Goal: Task Accomplishment & Management: Manage account settings

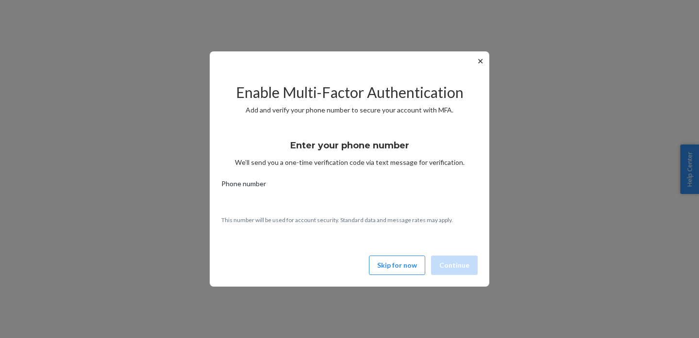
click at [399, 253] on div "Enable Multi-Factor Authentication Add and verify your phone number to secure y…" at bounding box center [349, 175] width 256 height 208
click at [400, 262] on button "Skip for now" at bounding box center [397, 265] width 56 height 19
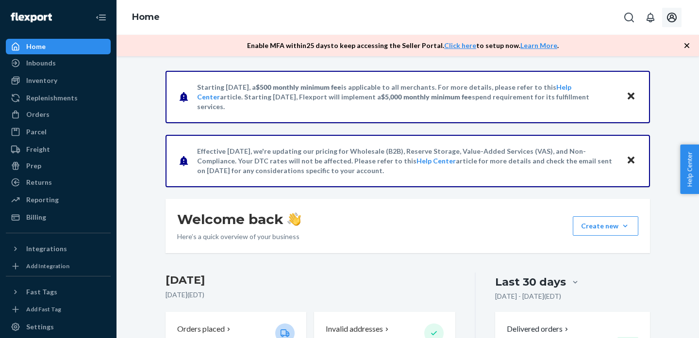
click at [678, 18] on button "Open account menu" at bounding box center [671, 17] width 19 height 19
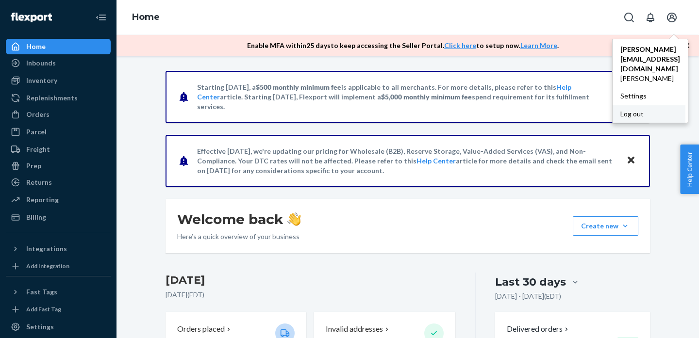
click at [644, 105] on div "Log out" at bounding box center [649, 114] width 73 height 18
